Goal: Task Accomplishment & Management: Complete application form

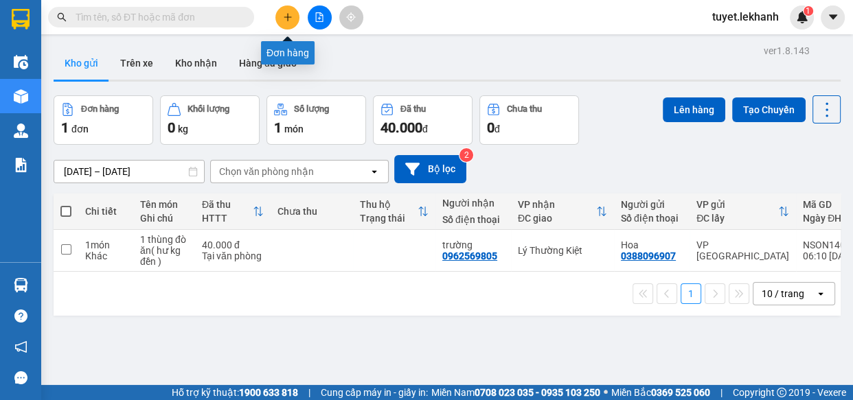
click at [285, 15] on icon "plus" at bounding box center [288, 17] width 10 height 10
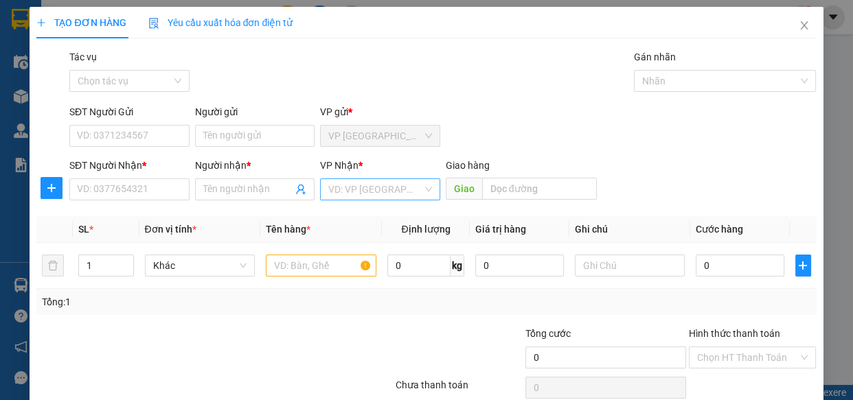
click at [354, 183] on input "search" at bounding box center [375, 189] width 94 height 21
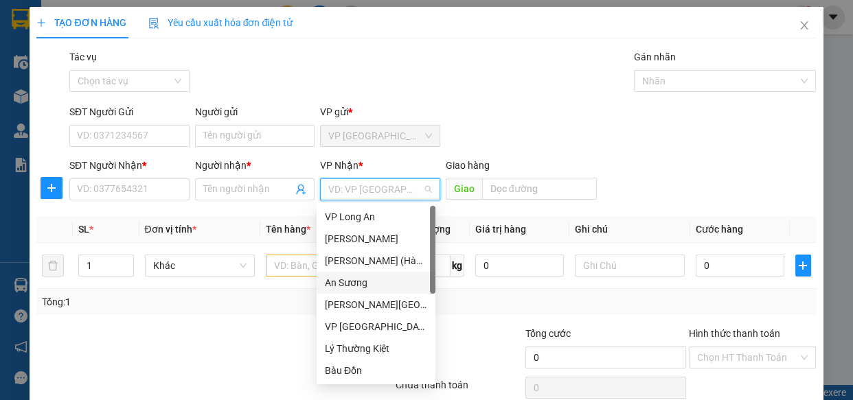
click at [364, 279] on div "An Sương" at bounding box center [376, 282] width 102 height 15
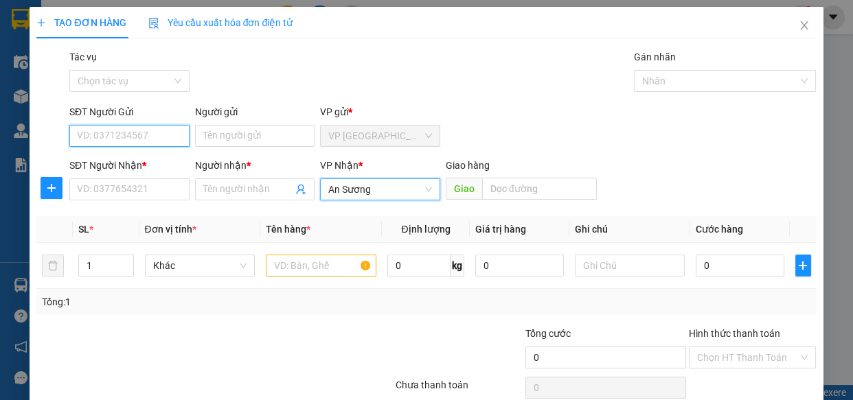
click at [160, 140] on input "SĐT Người Gửi" at bounding box center [129, 136] width 120 height 22
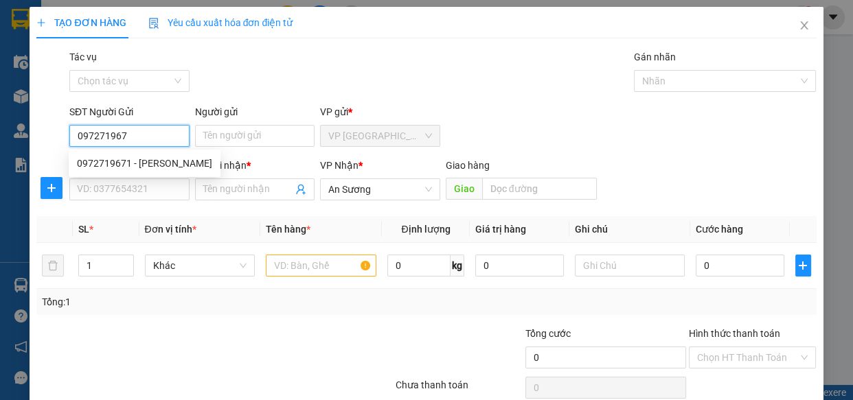
type input "0972719671"
click at [139, 164] on div "0972719671 - [PERSON_NAME]" at bounding box center [144, 163] width 135 height 15
type input "[PERSON_NAME]"
type input "30.000"
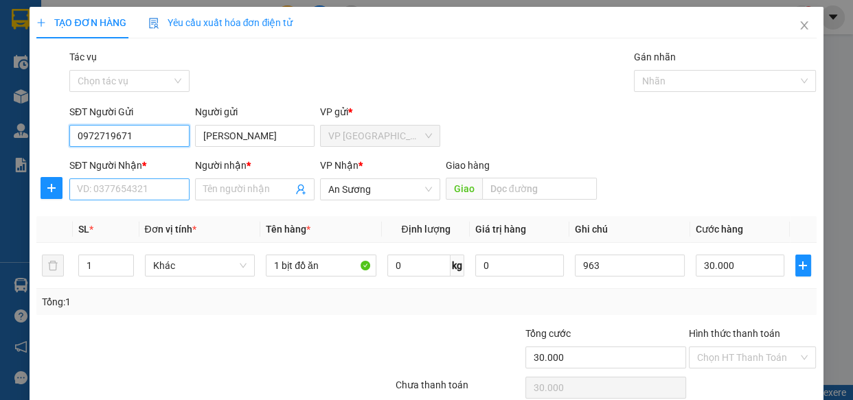
type input "0972719671"
click at [144, 183] on input "SĐT Người Nhận *" at bounding box center [129, 189] width 120 height 22
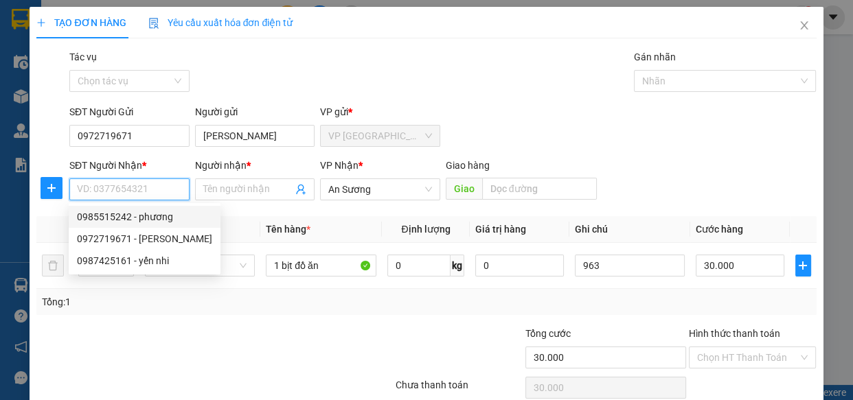
click at [157, 213] on div "0985515242 - phương" at bounding box center [144, 216] width 135 height 15
type input "0985515242"
type input "phương"
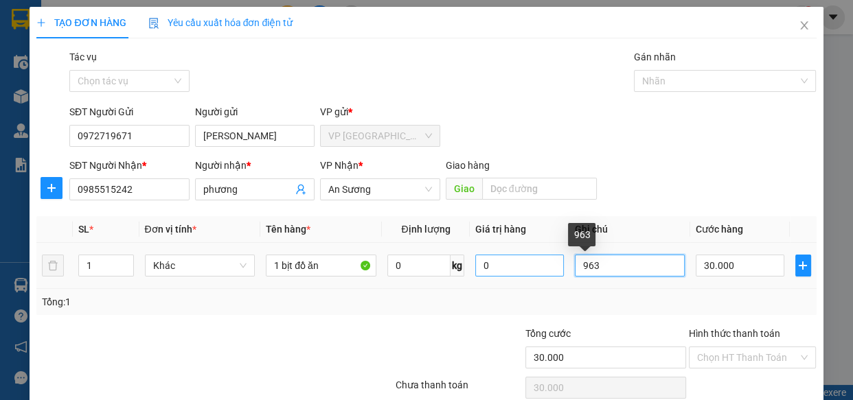
drag, startPoint x: 646, startPoint y: 261, endPoint x: 542, endPoint y: 268, distance: 103.9
click at [542, 268] on tr "1 Khác 1 bịt đồ ăn 0 kg 0 963 30.000" at bounding box center [425, 266] width 779 height 46
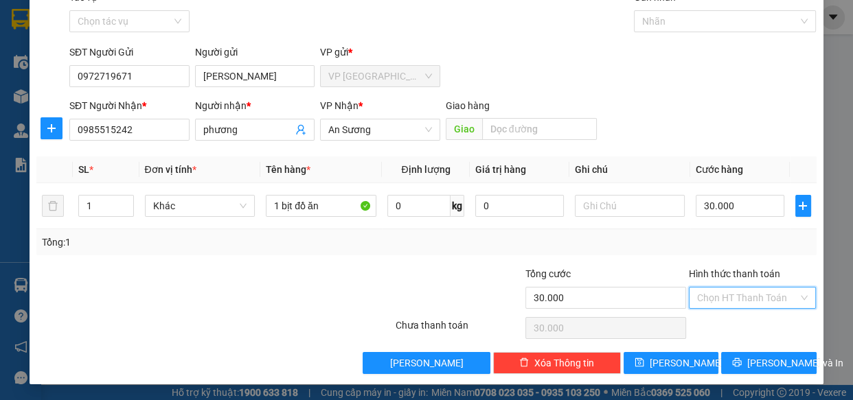
click at [777, 298] on input "Hình thức thanh toán" at bounding box center [748, 298] width 102 height 21
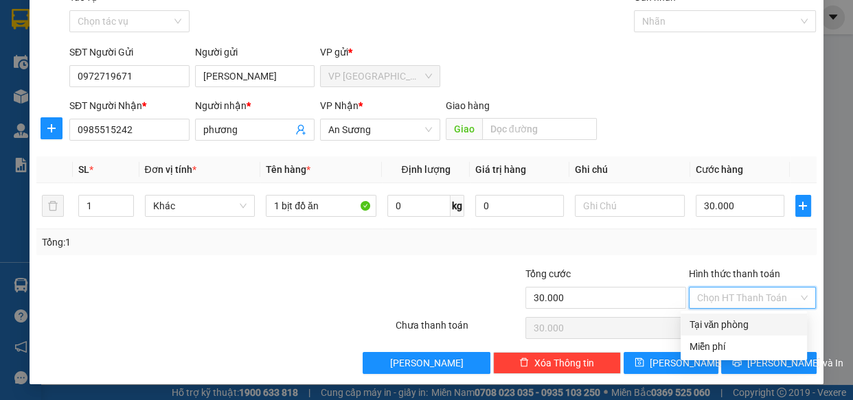
click at [758, 327] on div "Tại văn phòng" at bounding box center [743, 324] width 110 height 15
type input "0"
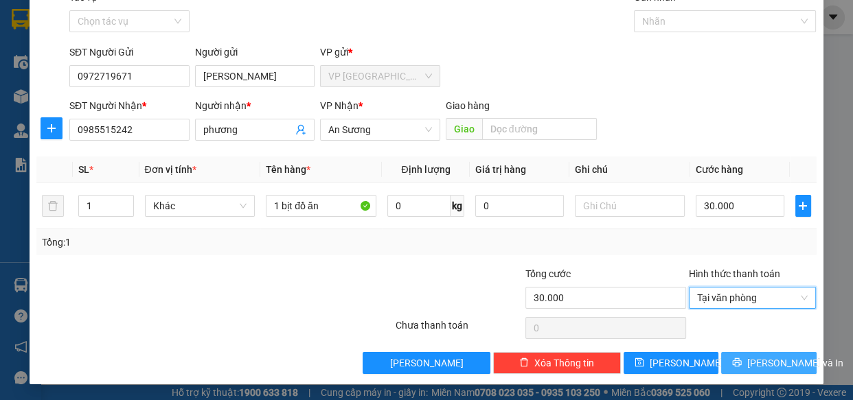
click at [757, 363] on span "[PERSON_NAME] và In" at bounding box center [795, 363] width 96 height 15
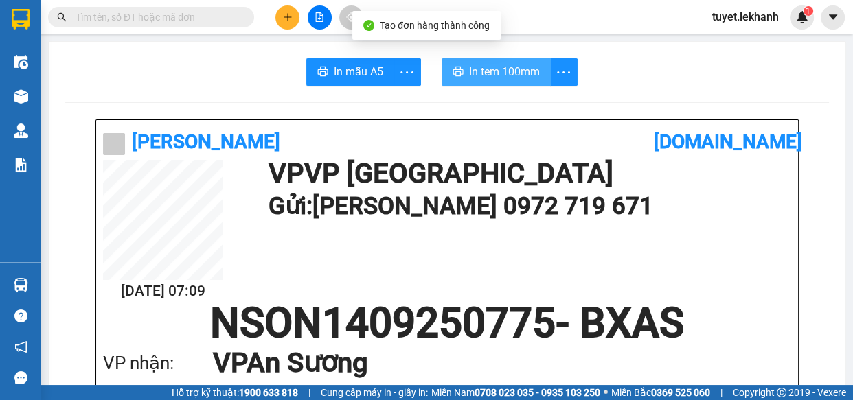
click at [496, 62] on button "In tem 100mm" at bounding box center [495, 71] width 109 height 27
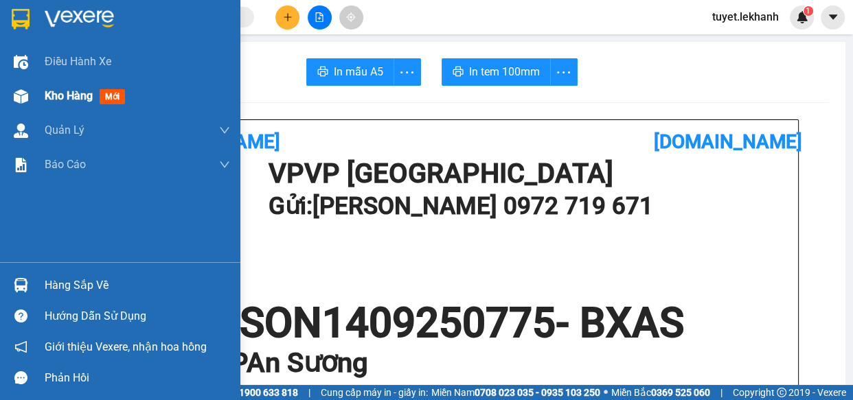
click at [50, 106] on div "Kho hàng mới" at bounding box center [137, 96] width 185 height 34
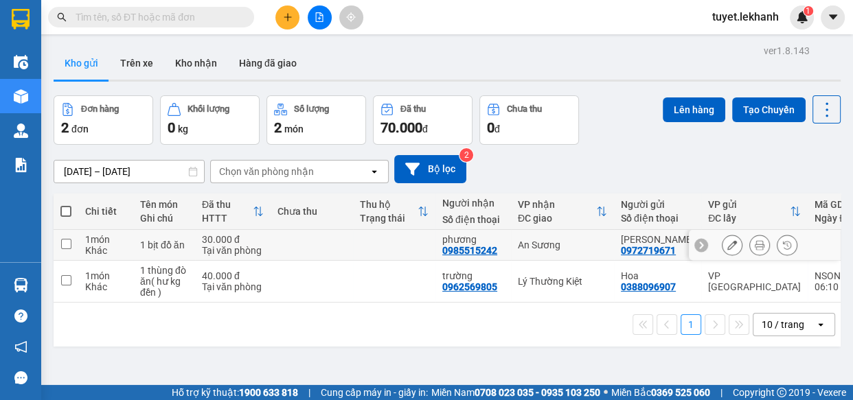
click at [727, 242] on icon at bounding box center [732, 245] width 10 height 10
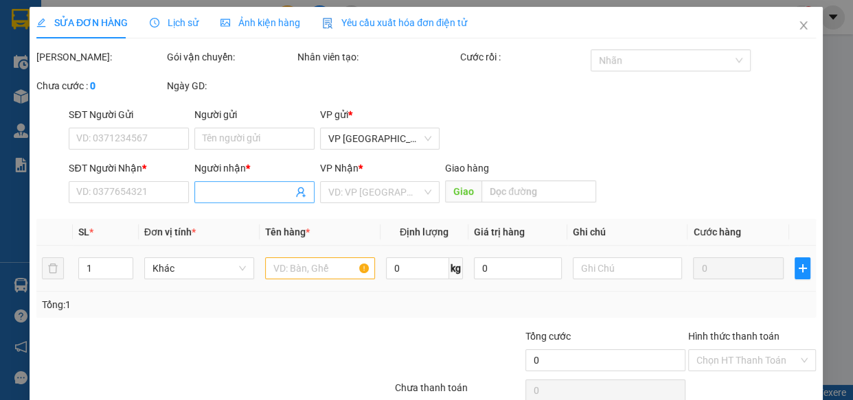
type input "0972719671"
type input "[PERSON_NAME]"
type input "0985515242"
type input "phương"
type input "30.000"
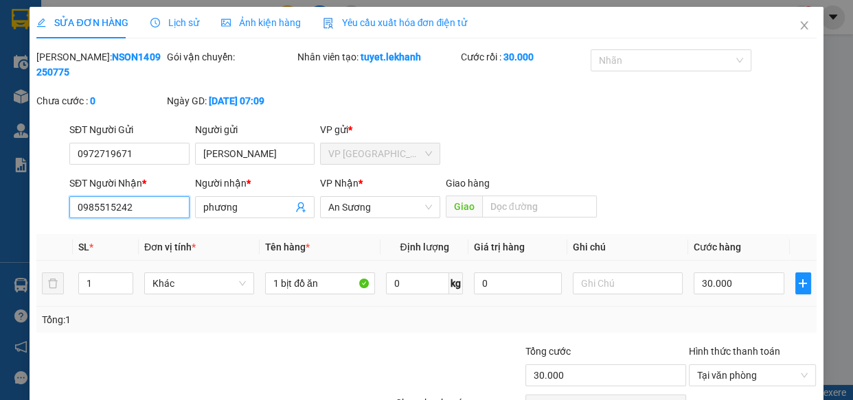
drag, startPoint x: 161, startPoint y: 201, endPoint x: 48, endPoint y: 202, distance: 112.6
click at [48, 202] on div "SĐT Người Nhận * 0985515242 0985515242 Người nhận * phương VP Nhận * An Sương G…" at bounding box center [426, 200] width 782 height 48
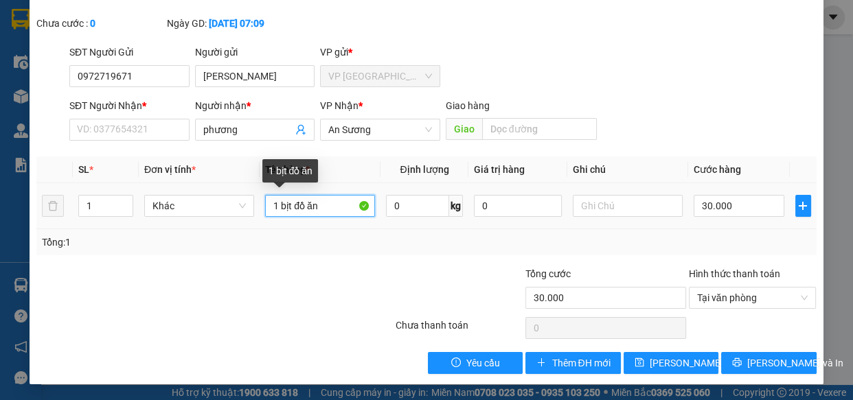
click at [317, 200] on input "1 bịt đồ ăn" at bounding box center [320, 206] width 110 height 22
type input "1 bịt đồ ăn( hưi không đền )"
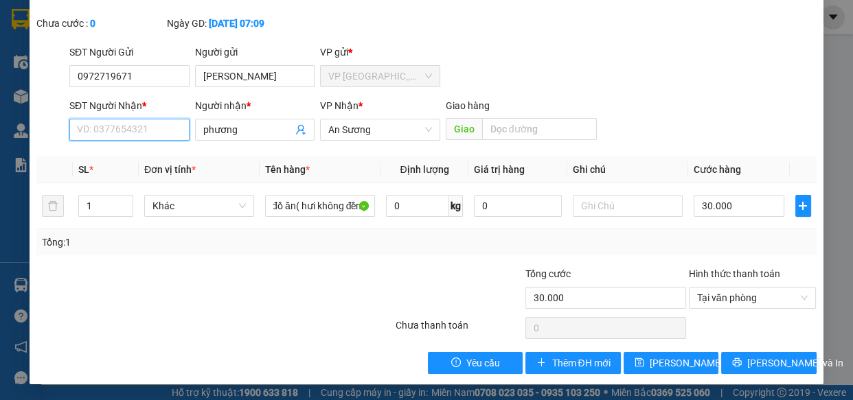
click at [148, 136] on input "SĐT Người Nhận *" at bounding box center [129, 130] width 120 height 22
type input "0978798551"
click at [292, 279] on div at bounding box center [329, 290] width 130 height 48
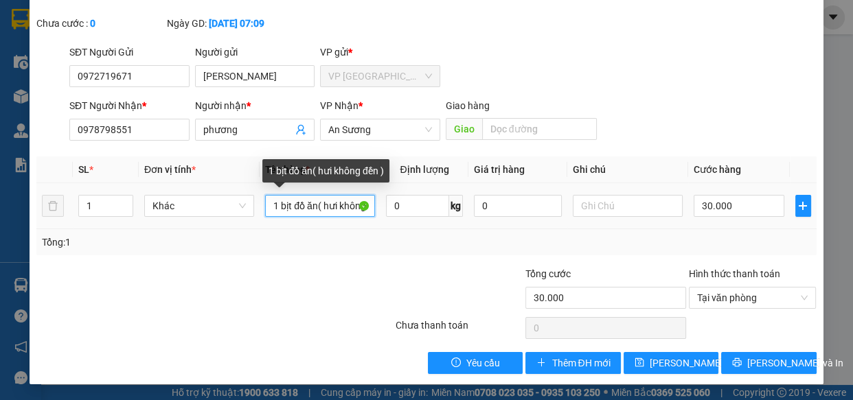
click at [334, 205] on input "1 bịt đồ ăn( hưi không đền )" at bounding box center [320, 206] width 110 height 22
click at [334, 203] on input "1 bịt đồ ăn( hưi không đền )" at bounding box center [320, 206] width 110 height 22
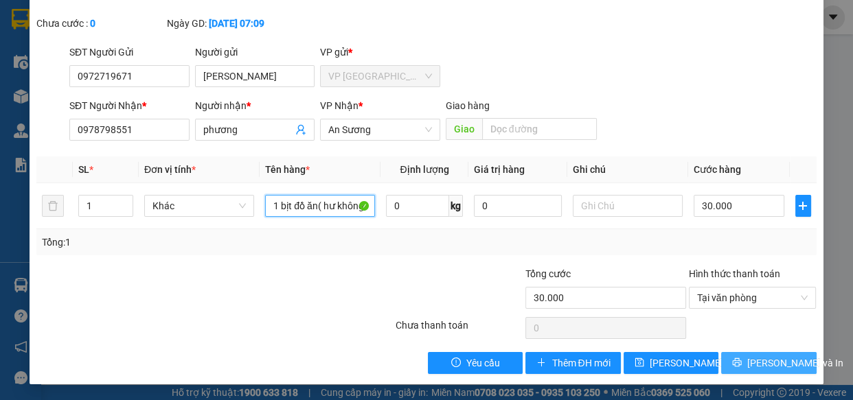
type input "1 bịt đồ ăn( hư không đền )"
click at [761, 358] on span "[PERSON_NAME] và In" at bounding box center [795, 363] width 96 height 15
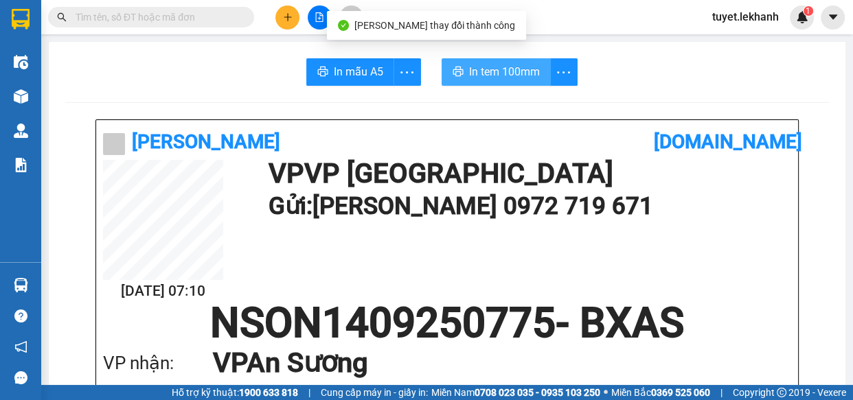
click at [531, 67] on span "In tem 100mm" at bounding box center [504, 71] width 71 height 17
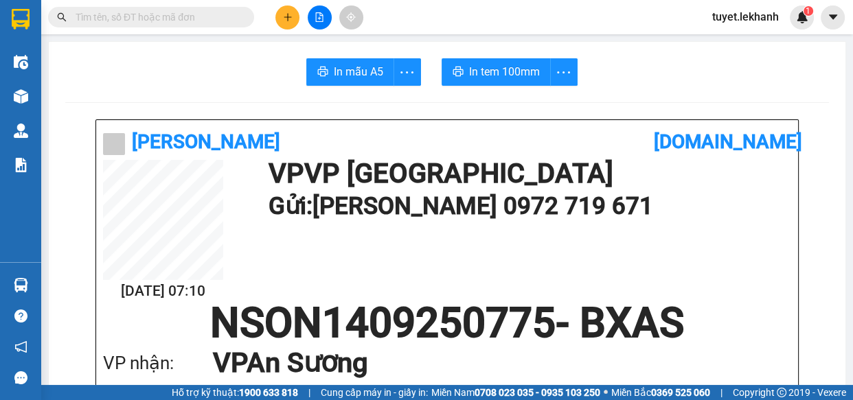
scroll to position [124, 0]
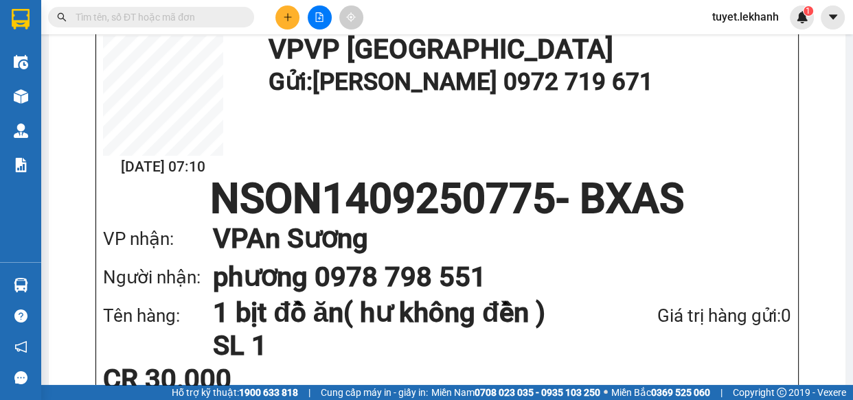
click at [286, 16] on icon "plus" at bounding box center [287, 16] width 8 height 1
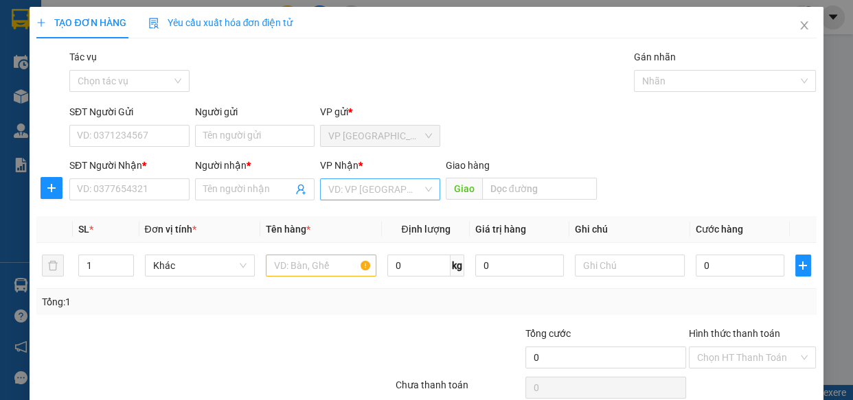
click at [387, 195] on input "search" at bounding box center [375, 189] width 94 height 21
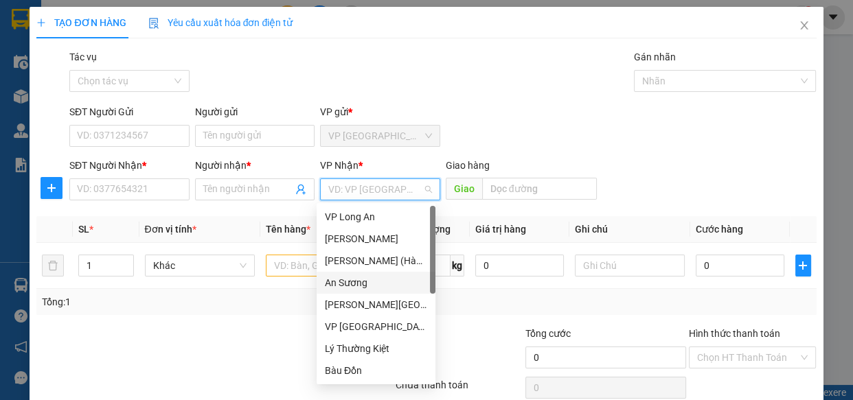
click at [357, 279] on div "An Sương" at bounding box center [376, 282] width 102 height 15
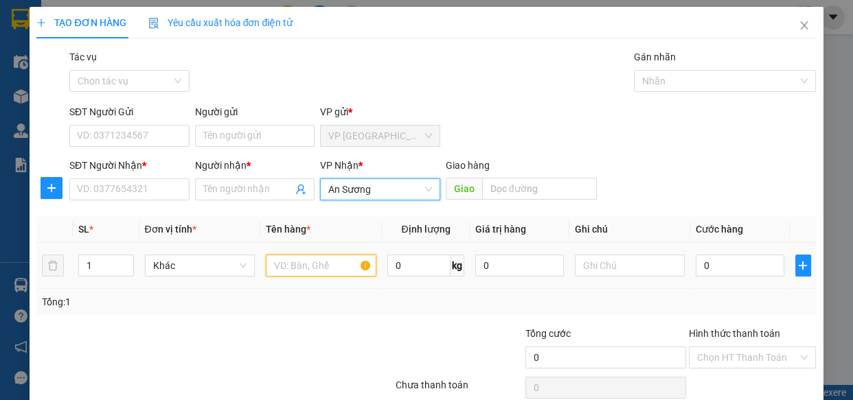
click at [312, 268] on input "text" at bounding box center [321, 266] width 111 height 22
click at [311, 267] on input "text" at bounding box center [321, 266] width 111 height 22
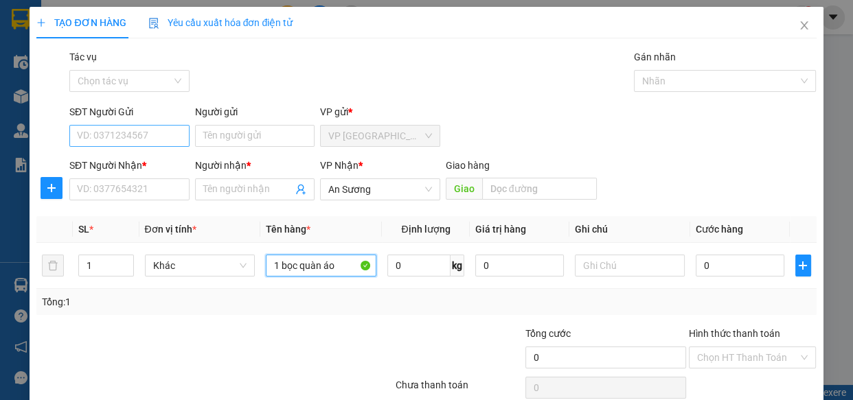
type input "1 bọc quàn áo"
click at [102, 140] on input "SĐT Người Gửi" at bounding box center [129, 136] width 120 height 22
type input "0354175016"
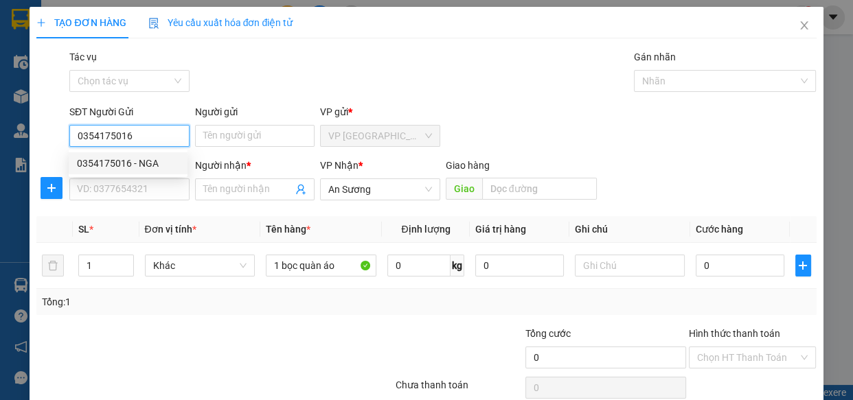
click at [161, 161] on div "0354175016 - NGA" at bounding box center [128, 163] width 102 height 15
type input "NGA"
type input "50.000"
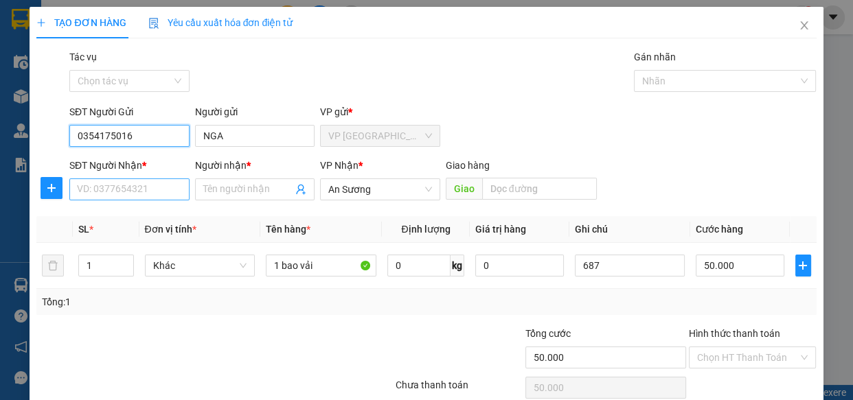
type input "0354175016"
click at [159, 195] on input "SĐT Người Nhận *" at bounding box center [129, 189] width 120 height 22
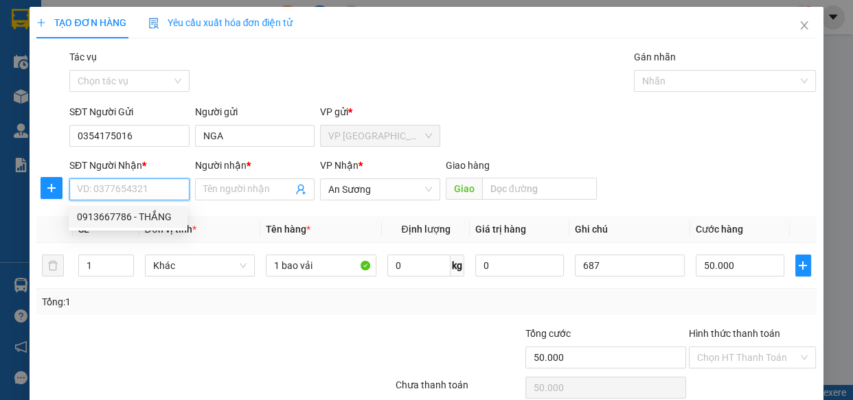
click at [150, 211] on div "0913667786 - THẮNG" at bounding box center [128, 216] width 102 height 15
type input "0913667786"
type input "THẮNG"
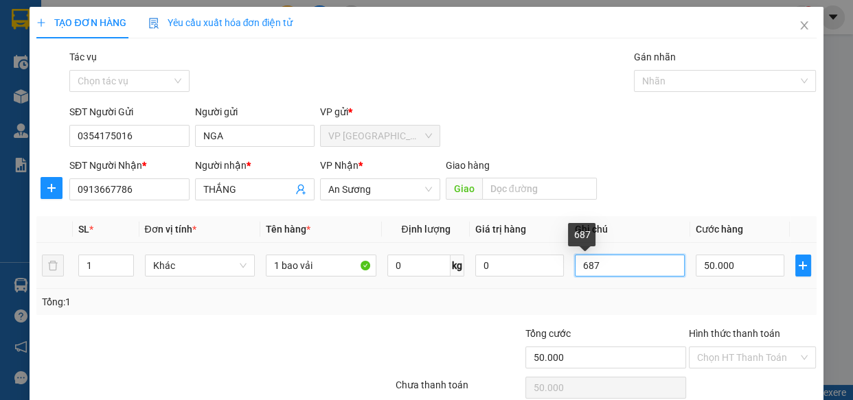
drag, startPoint x: 638, startPoint y: 263, endPoint x: 559, endPoint y: 275, distance: 80.5
click at [575, 276] on input "687" at bounding box center [630, 266] width 111 height 22
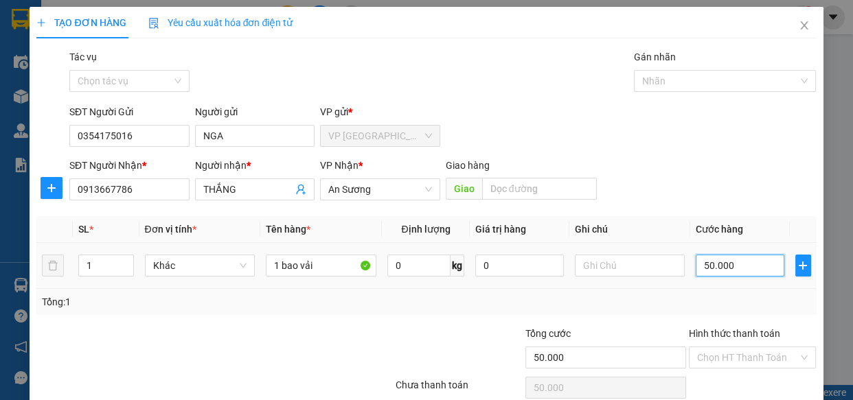
click at [743, 264] on input "50.000" at bounding box center [739, 266] width 89 height 22
type input "3"
type input "30"
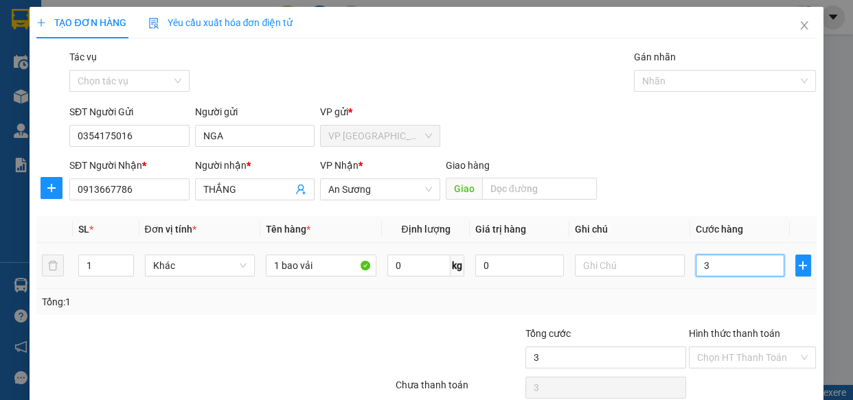
type input "30"
type input "30.000"
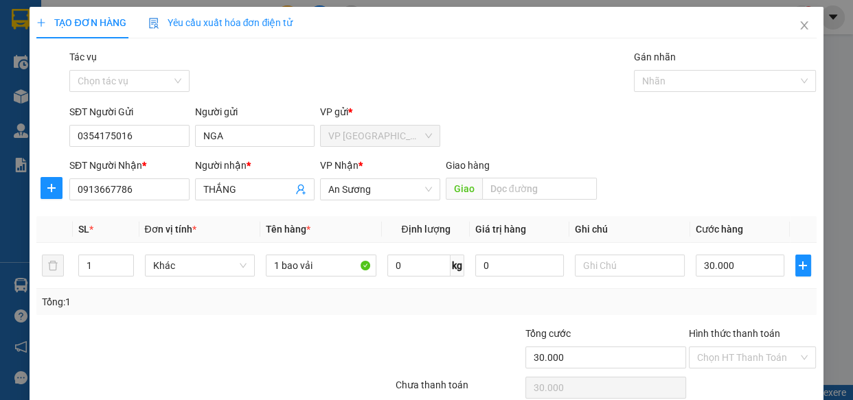
click at [740, 209] on div "Transit Pickup Surcharge Ids Transit Deliver Surcharge Ids Transit Deliver Surc…" at bounding box center [425, 241] width 779 height 384
click at [732, 361] on input "Hình thức thanh toán" at bounding box center [748, 357] width 102 height 21
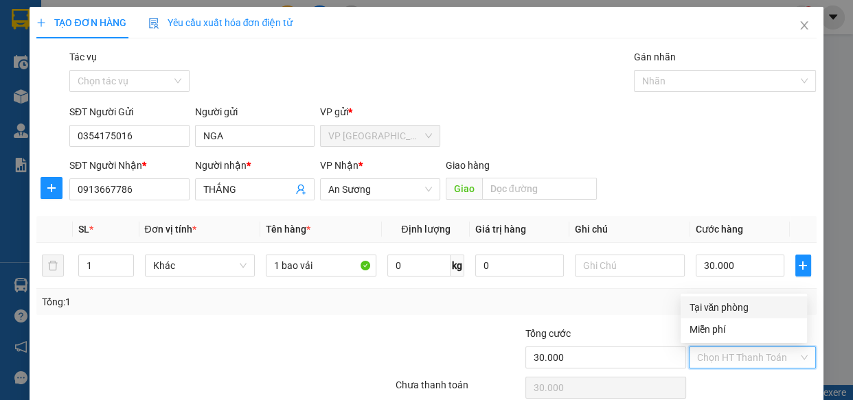
click at [763, 306] on div "Tại văn phòng" at bounding box center [743, 307] width 110 height 15
type input "0"
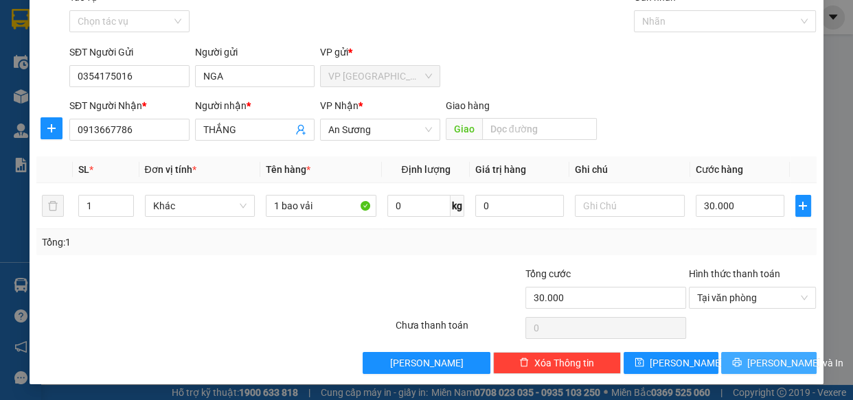
click at [753, 357] on span "[PERSON_NAME] và In" at bounding box center [795, 363] width 96 height 15
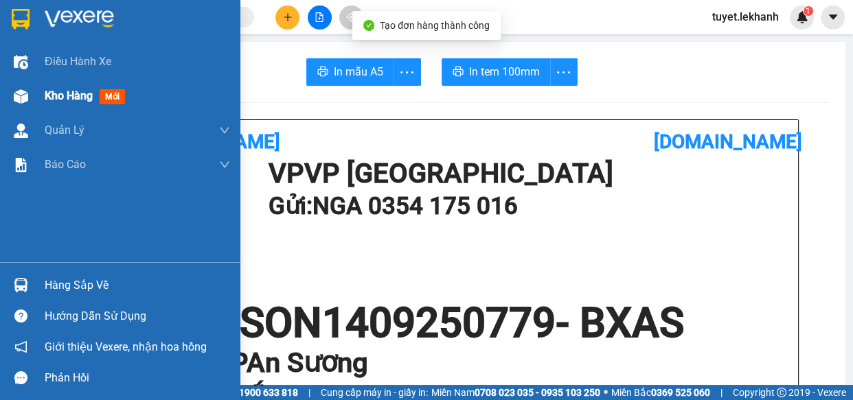
click at [76, 94] on span "Kho hàng" at bounding box center [69, 95] width 48 height 13
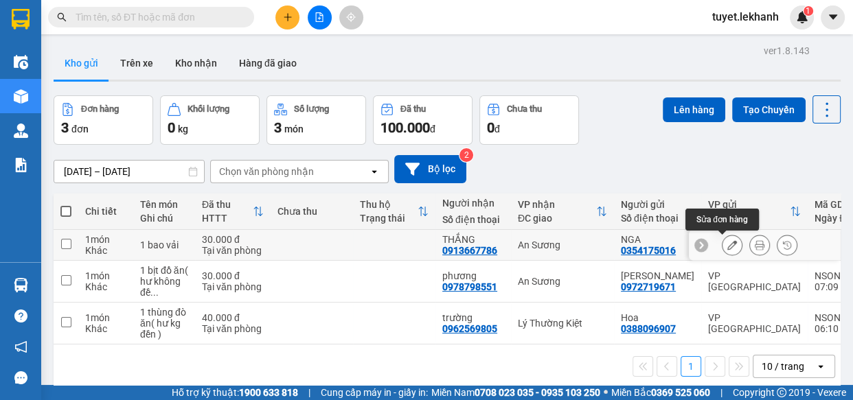
click at [727, 242] on icon at bounding box center [732, 245] width 10 height 10
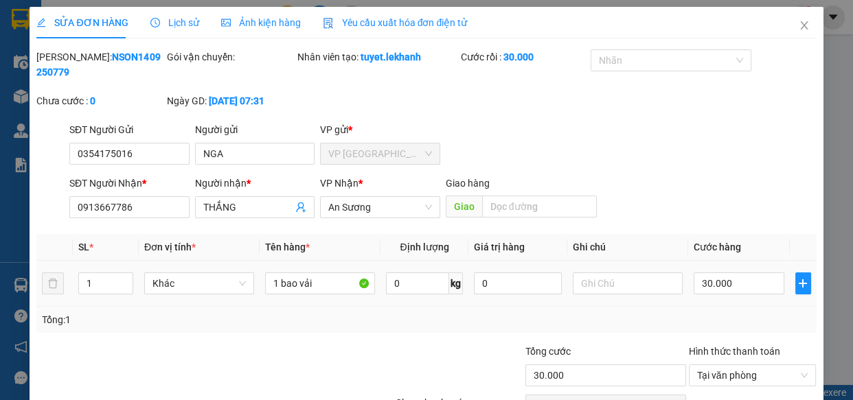
type input "0354175016"
type input "NGA"
type input "0913667786"
type input "THẮNG"
type input "30.000"
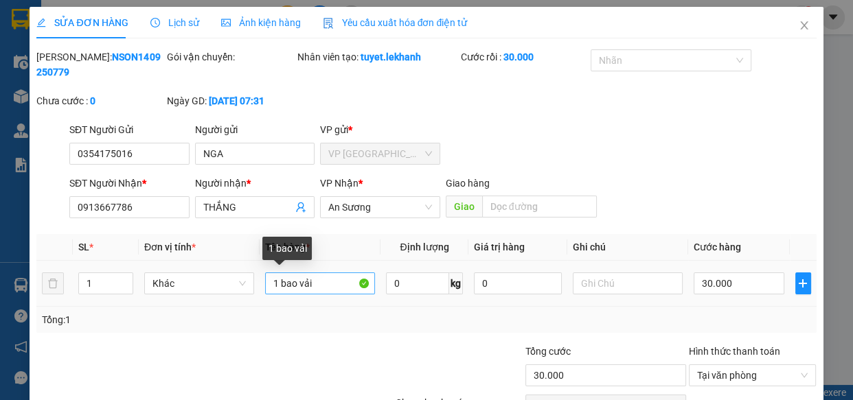
drag, startPoint x: 327, startPoint y: 268, endPoint x: 281, endPoint y: 292, distance: 52.5
click at [281, 292] on td "1 bao vải" at bounding box center [319, 284] width 121 height 46
drag, startPoint x: 277, startPoint y: 281, endPoint x: 293, endPoint y: 281, distance: 15.8
click at [293, 281] on input "1 bao vải" at bounding box center [320, 283] width 110 height 22
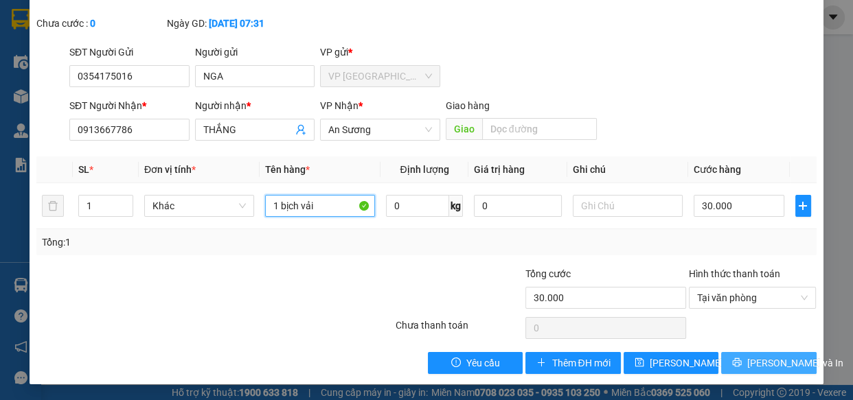
type input "1 bịch vải"
click at [737, 353] on button "[PERSON_NAME] và In" at bounding box center [768, 363] width 95 height 22
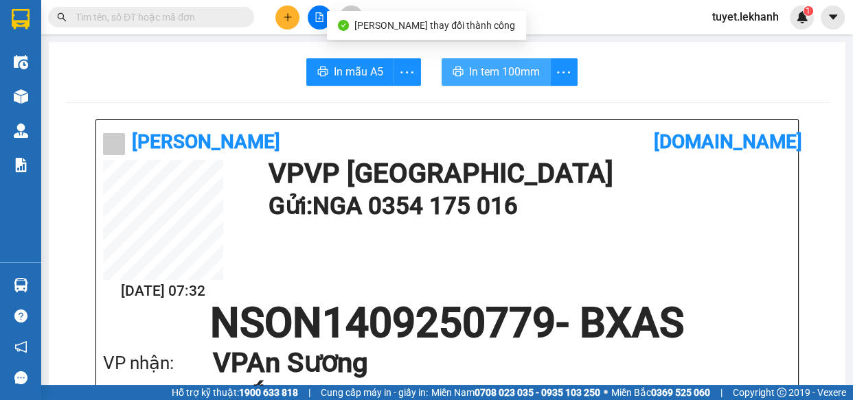
click at [489, 80] on span "In tem 100mm" at bounding box center [504, 71] width 71 height 17
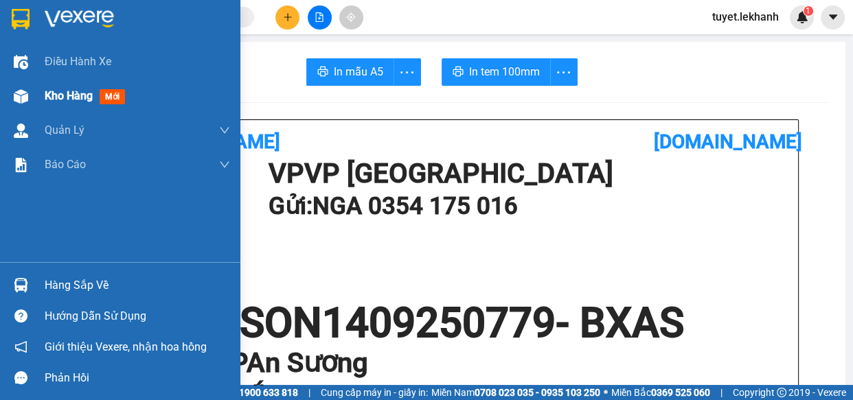
click at [49, 82] on div "Kho hàng mới" at bounding box center [137, 96] width 185 height 34
